Goal: Transaction & Acquisition: Purchase product/service

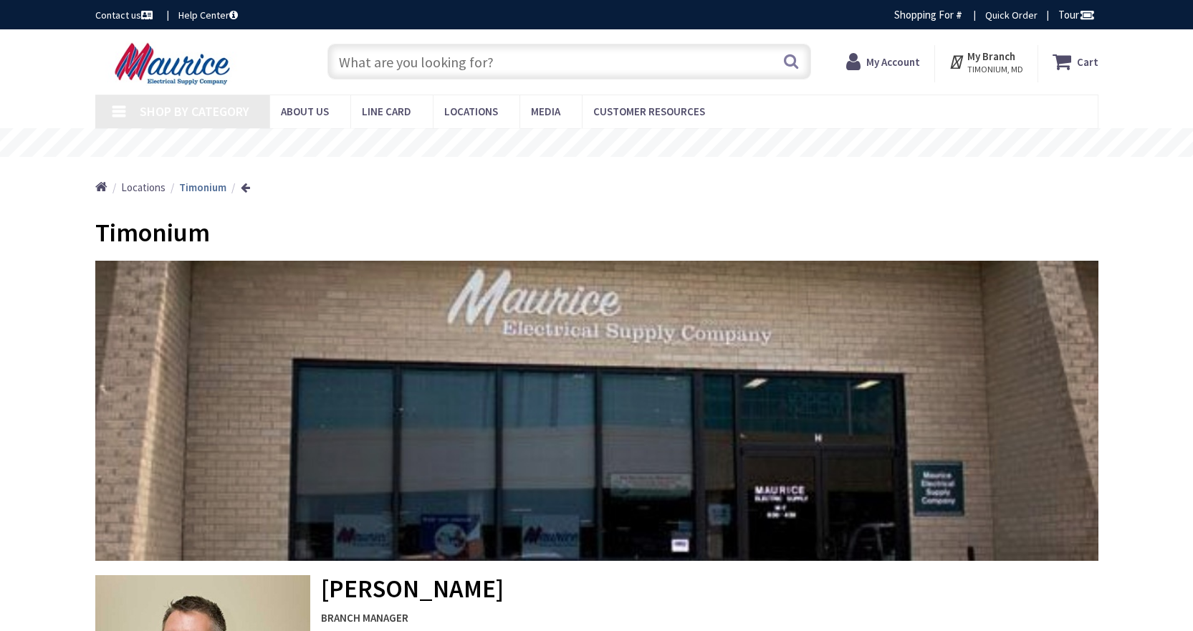
type input "York Rd, [PERSON_NAME][GEOGRAPHIC_DATA], [GEOGRAPHIC_DATA]"
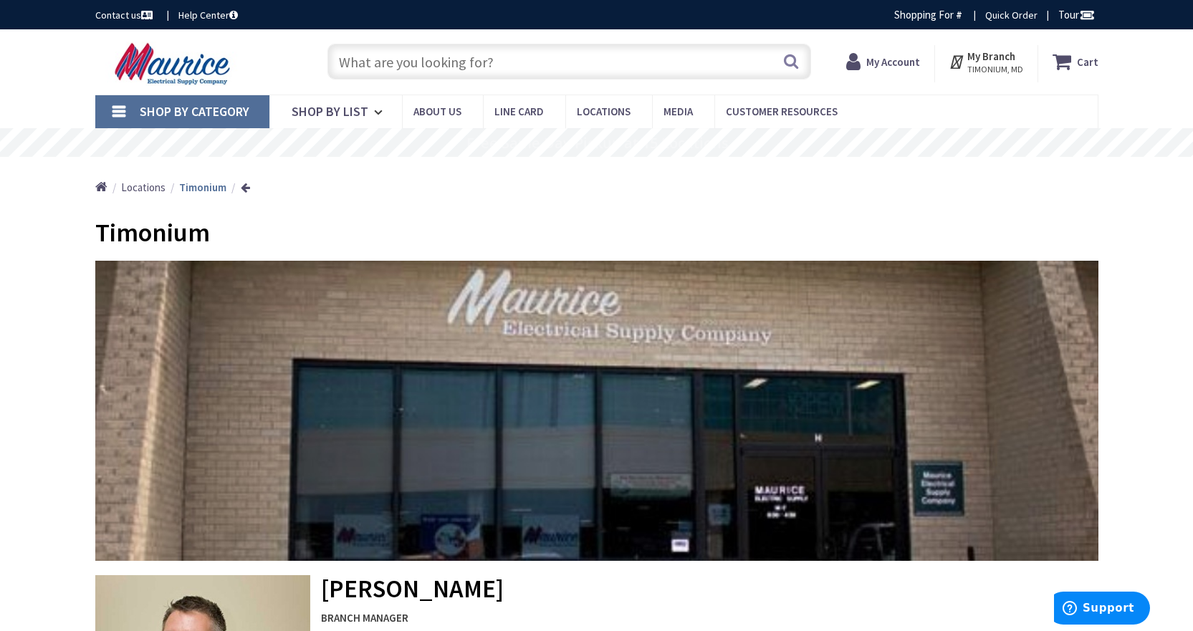
click at [396, 64] on input "text" at bounding box center [569, 62] width 484 height 36
paste input "H3DT55CU210"
type input "H3DT55CU210"
click at [792, 63] on button "Search" at bounding box center [791, 61] width 19 height 32
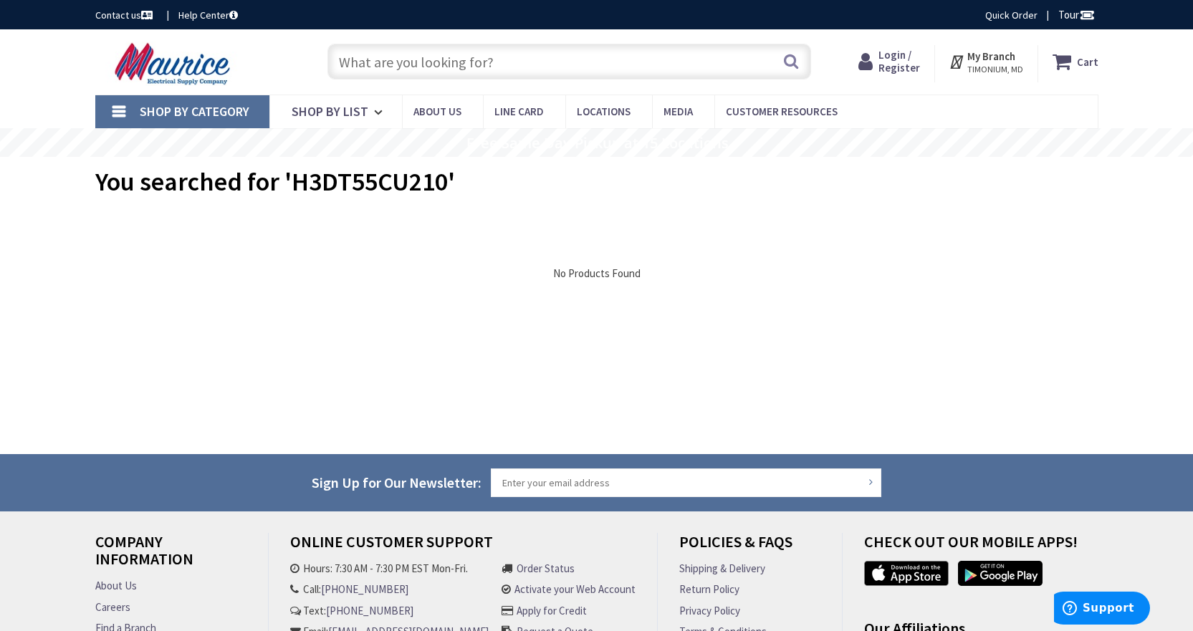
click at [603, 57] on input "text" at bounding box center [569, 62] width 484 height 36
paste input "H3DT55CU210"
click at [519, 64] on input "H3DT55CU210" at bounding box center [569, 62] width 484 height 36
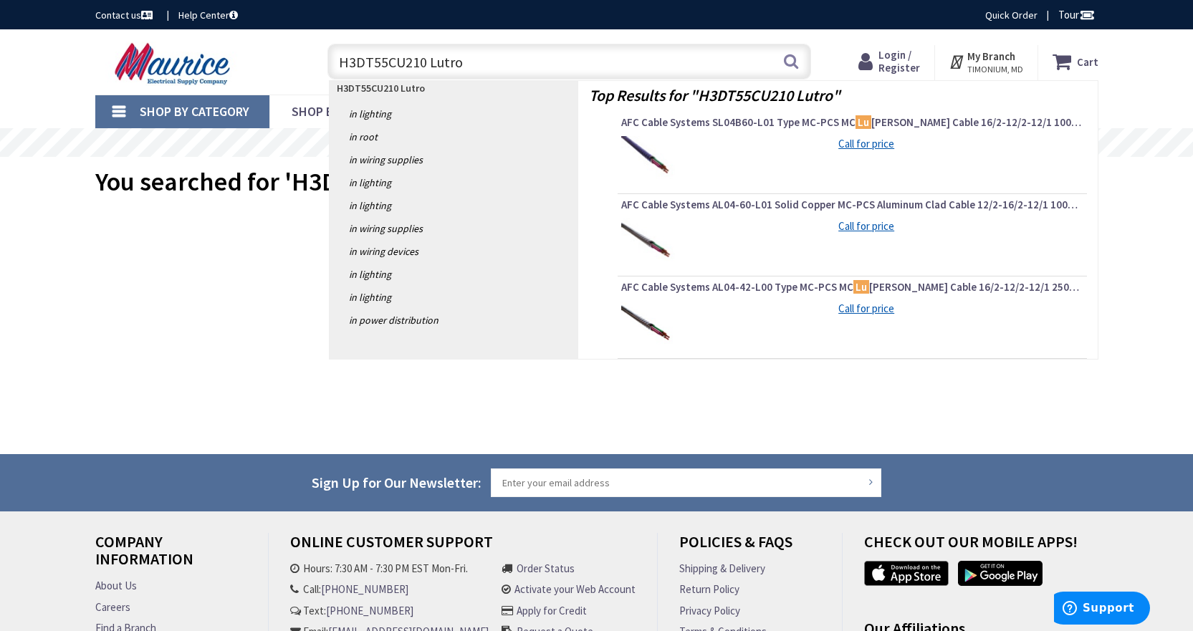
type input "H3DT55CU210 Lutron"
